Goal: Contribute content

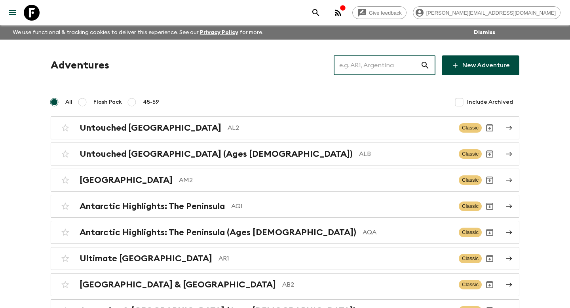
click at [374, 64] on input "text" at bounding box center [376, 65] width 87 height 22
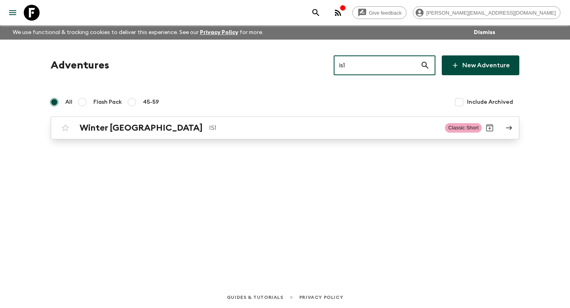
type input "is1"
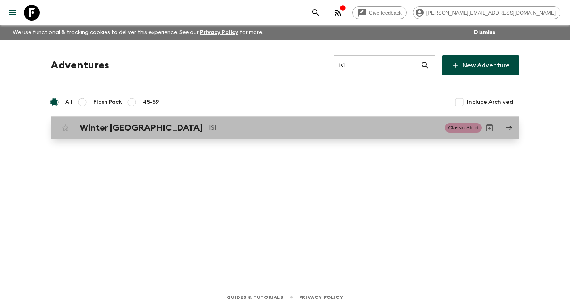
click at [305, 126] on p "IS1" at bounding box center [323, 127] width 229 height 9
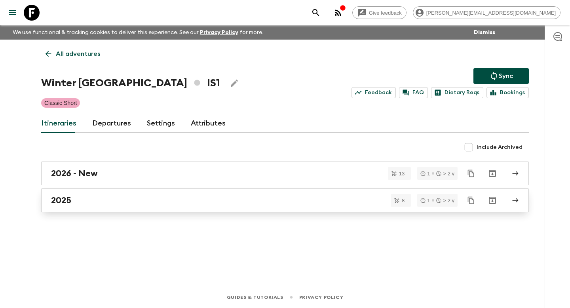
click at [105, 192] on link "2025" at bounding box center [284, 200] width 487 height 24
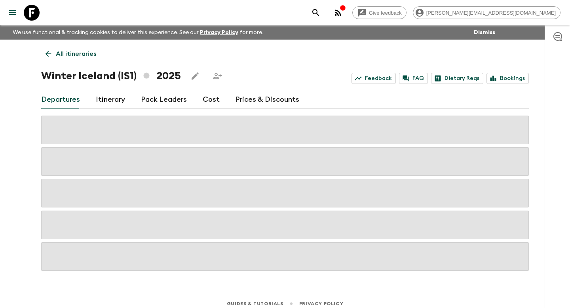
click at [117, 101] on link "Itinerary" at bounding box center [110, 99] width 29 height 19
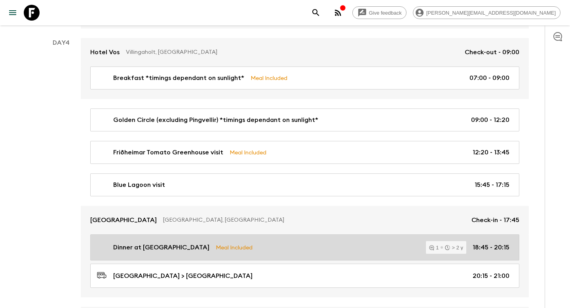
scroll to position [625, 0]
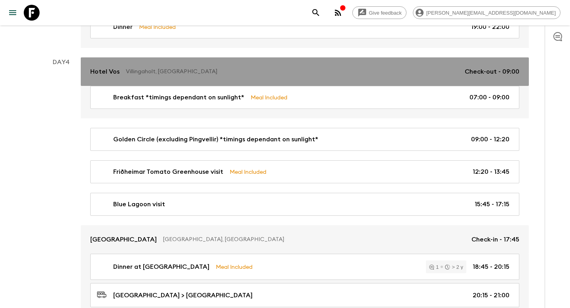
click at [256, 69] on p "Villingaholt, [GEOGRAPHIC_DATA]" at bounding box center [292, 72] width 332 height 8
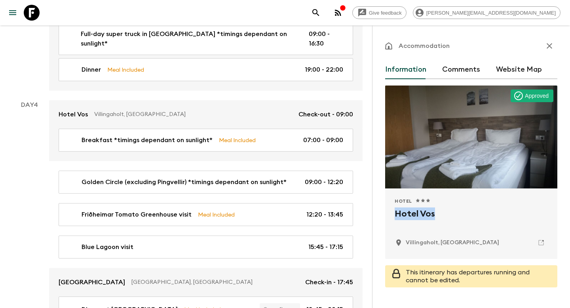
drag, startPoint x: 434, startPoint y: 217, endPoint x: 388, endPoint y: 215, distance: 46.3
click at [388, 215] on div "Hotel 1 Star 2 Stars 3 Stars 4 Stars 5 Stars Hotel Vos Villingaholt, [GEOGRAPHI…" at bounding box center [471, 223] width 172 height 70
copy h2 "Hotel Vos"
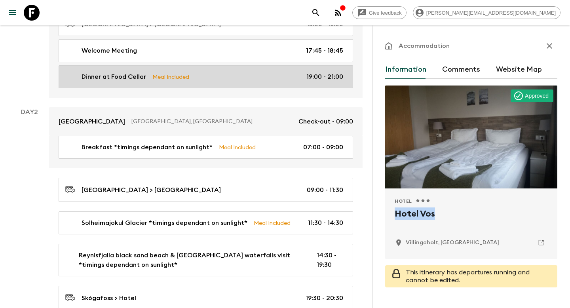
scroll to position [207, 0]
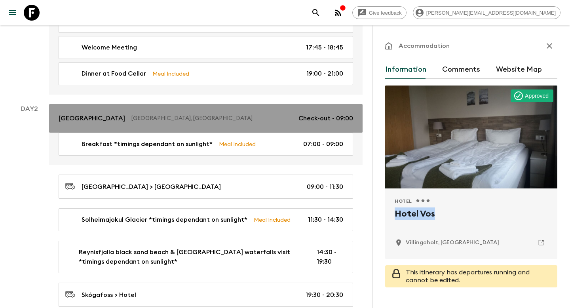
click at [237, 118] on p "[GEOGRAPHIC_DATA], [GEOGRAPHIC_DATA]" at bounding box center [211, 118] width 161 height 8
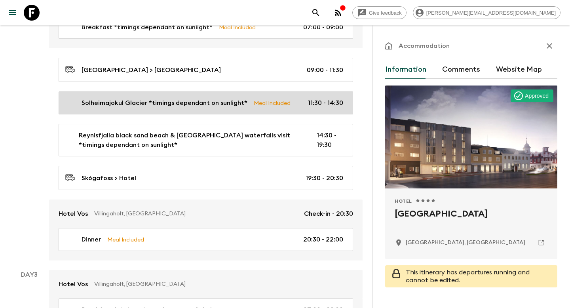
scroll to position [343, 0]
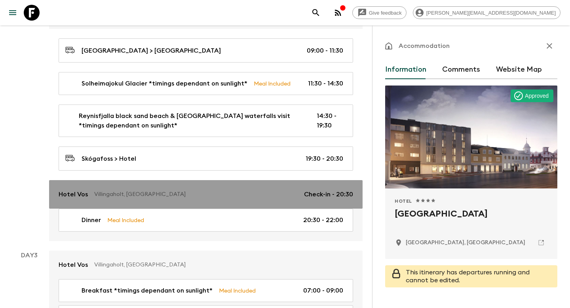
click at [246, 195] on p "Villingaholt, [GEOGRAPHIC_DATA]" at bounding box center [195, 194] width 203 height 8
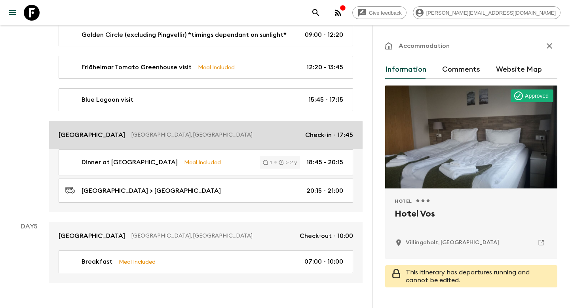
scroll to position [777, 0]
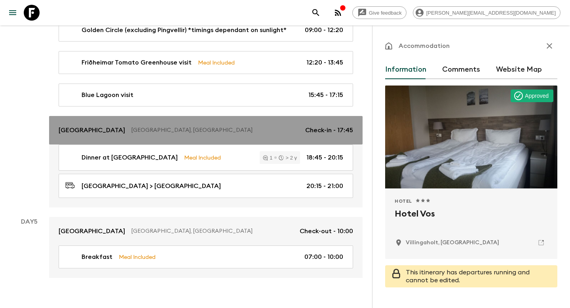
click at [256, 125] on div "[GEOGRAPHIC_DATA], [GEOGRAPHIC_DATA] Check-in - 17:45" at bounding box center [206, 129] width 294 height 9
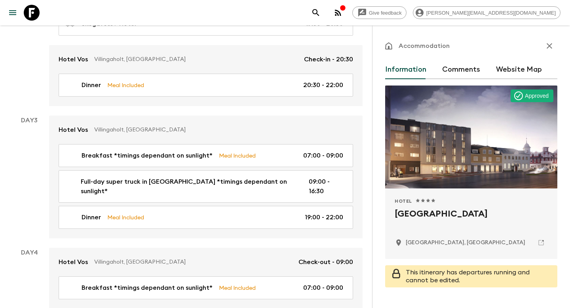
scroll to position [478, 0]
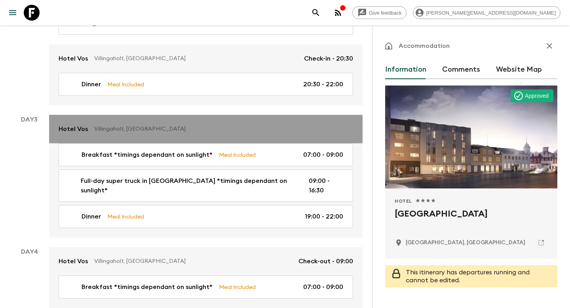
click at [260, 123] on link "Hotel Vos Villingaholt, [GEOGRAPHIC_DATA]" at bounding box center [205, 129] width 313 height 28
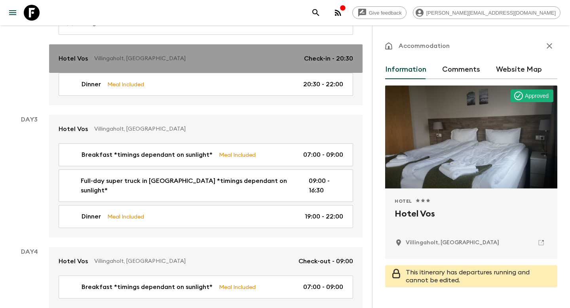
click at [235, 55] on p "Villingaholt, [GEOGRAPHIC_DATA]" at bounding box center [195, 59] width 203 height 8
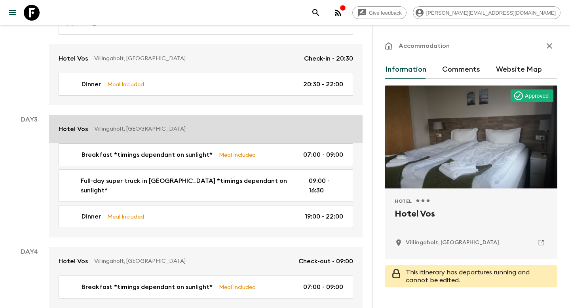
click at [275, 136] on link "Hotel Vos Villingaholt, [GEOGRAPHIC_DATA]" at bounding box center [205, 129] width 313 height 28
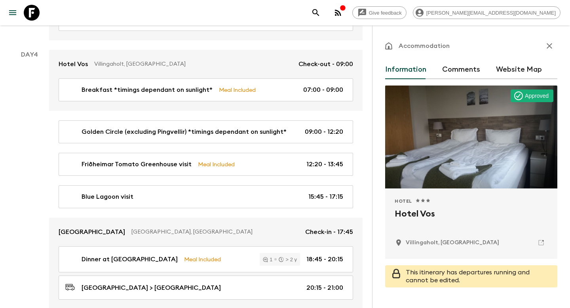
scroll to position [683, 0]
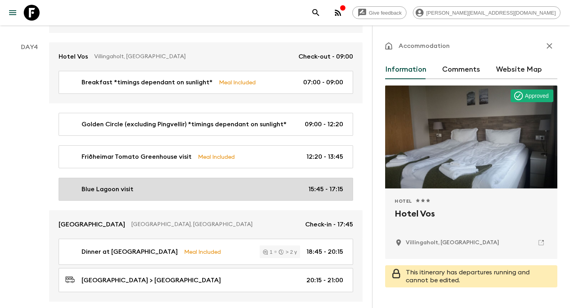
click at [197, 184] on div "[GEOGRAPHIC_DATA] visit 15:45 - 17:15" at bounding box center [204, 188] width 278 height 9
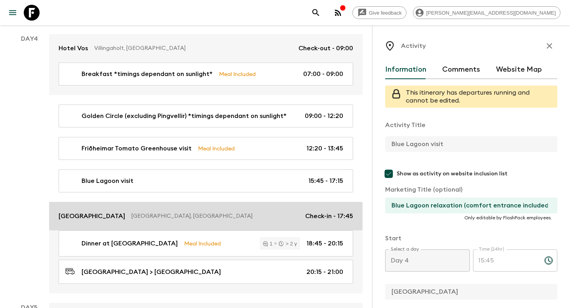
scroll to position [692, 0]
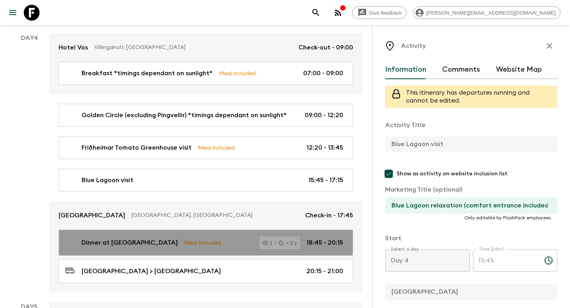
click at [249, 236] on div "Dinner at [GEOGRAPHIC_DATA] restaurant Meal Included 1 > 2 y 18:45 - 20:15" at bounding box center [204, 242] width 278 height 13
type input "Dinner at [GEOGRAPHIC_DATA]"
type input "[GEOGRAPHIC_DATA]"
type textarea "Dinner at [GEOGRAPHIC_DATA]"
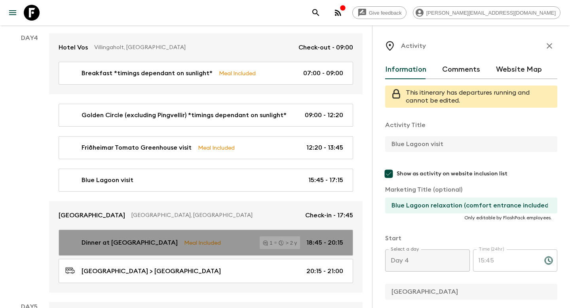
checkbox input "true"
type textarea "Dinner included"
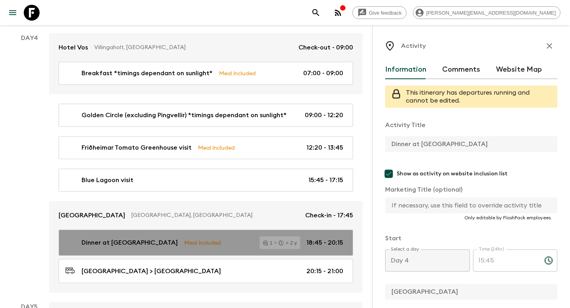
type input "18:45"
type input "20:15"
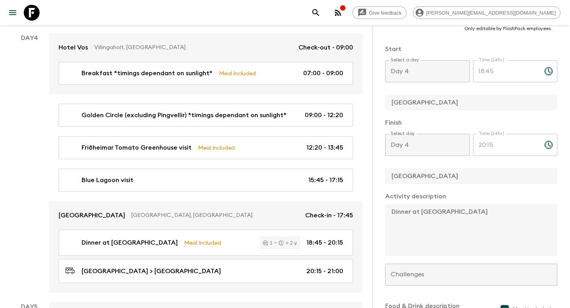
scroll to position [188, 0]
